Goal: Check status

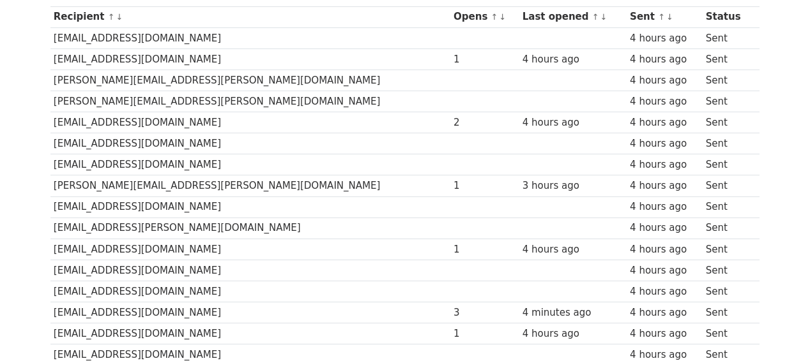
scroll to position [335, 0]
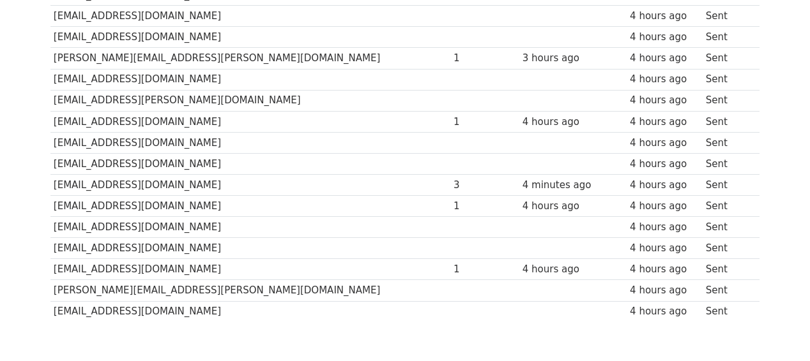
drag, startPoint x: 335, startPoint y: 126, endPoint x: 266, endPoint y: 109, distance: 70.9
click at [266, 111] on td "[EMAIL_ADDRESS][DOMAIN_NAME]" at bounding box center [250, 121] width 400 height 21
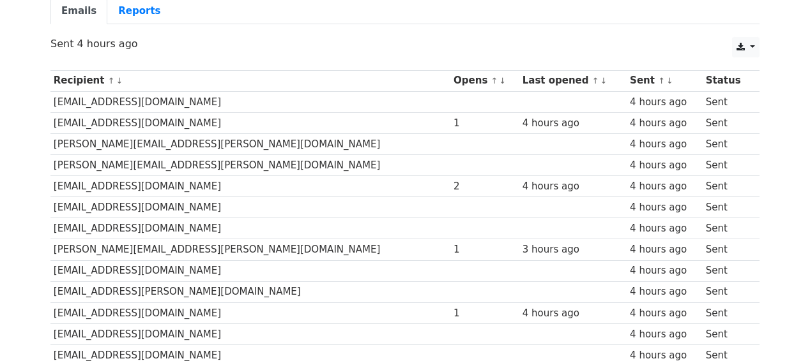
scroll to position [0, 0]
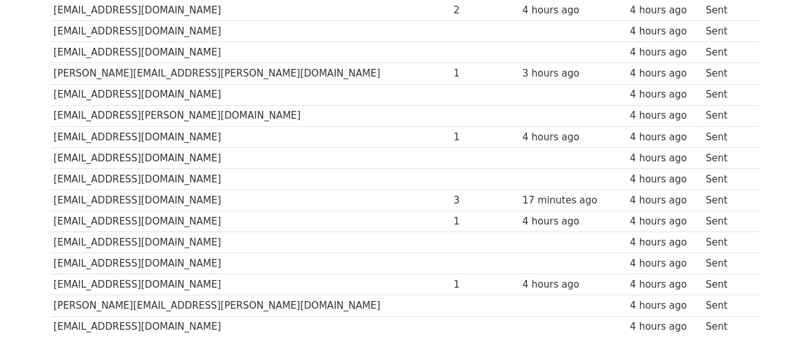
scroll to position [405, 0]
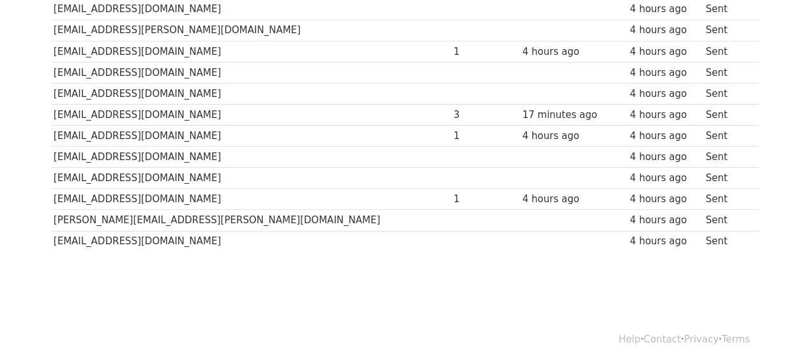
drag, startPoint x: 189, startPoint y: 261, endPoint x: 715, endPoint y: 204, distance: 529.2
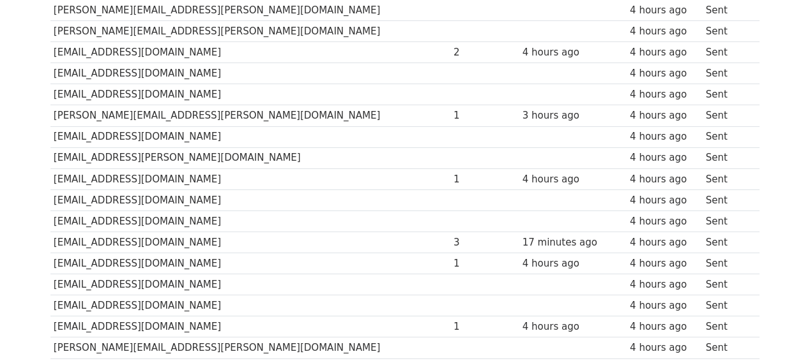
scroll to position [341, 0]
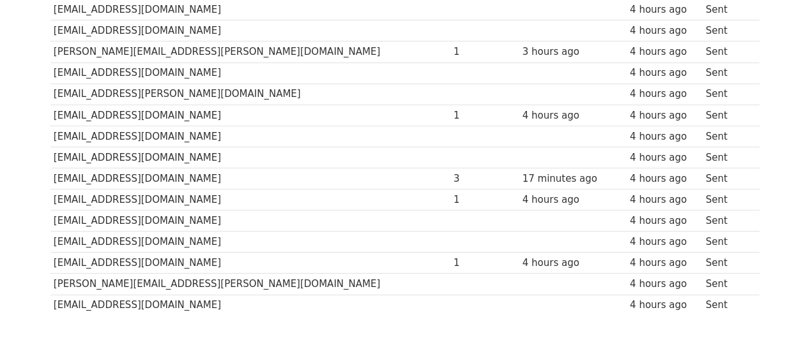
click at [64, 176] on td "[EMAIL_ADDRESS][DOMAIN_NAME]" at bounding box center [250, 179] width 400 height 21
